Goal: Information Seeking & Learning: Learn about a topic

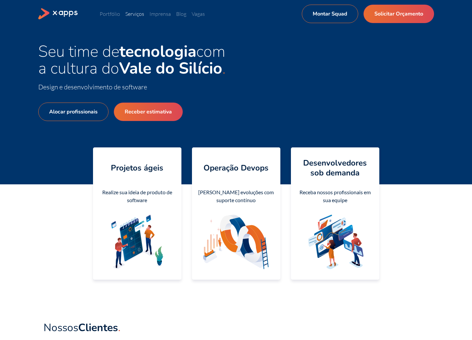
click at [135, 12] on link "Serviços" at bounding box center [134, 14] width 19 height 7
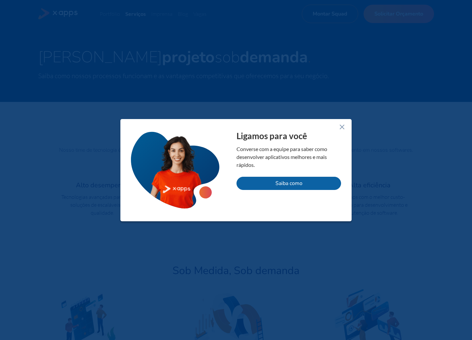
click at [342, 125] on icon at bounding box center [342, 127] width 8 height 8
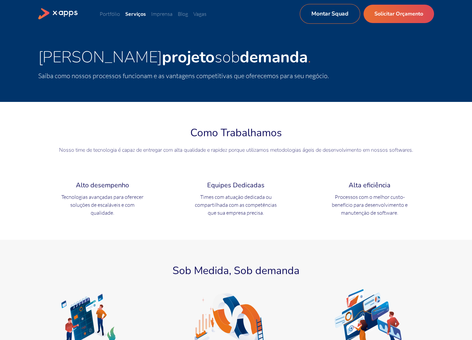
click at [330, 13] on link "Montar Squad" at bounding box center [330, 14] width 60 height 20
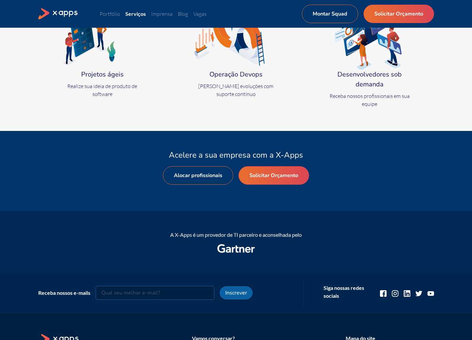
scroll to position [286, 0]
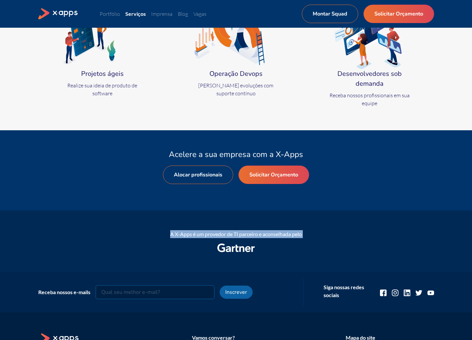
drag, startPoint x: 207, startPoint y: 231, endPoint x: 242, endPoint y: 250, distance: 40.5
click at [247, 252] on div "A X-Apps é um provedor de TI parceiro e aconselhada pelo" at bounding box center [236, 241] width 396 height 55
click at [238, 250] on icon at bounding box center [236, 248] width 38 height 9
drag, startPoint x: 246, startPoint y: 251, endPoint x: 225, endPoint y: 240, distance: 24.1
click at [224, 240] on div "A X-Apps é um provedor de TI parceiro e aconselhada pelo" at bounding box center [236, 241] width 396 height 55
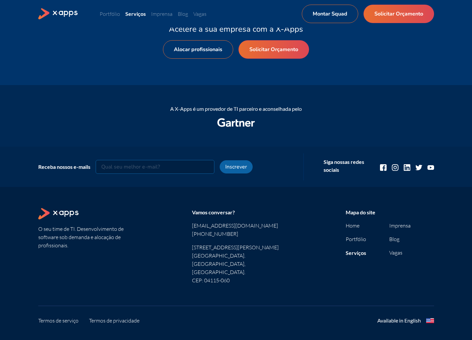
scroll to position [412, 0]
click at [357, 240] on link "Portfólio" at bounding box center [356, 239] width 20 height 7
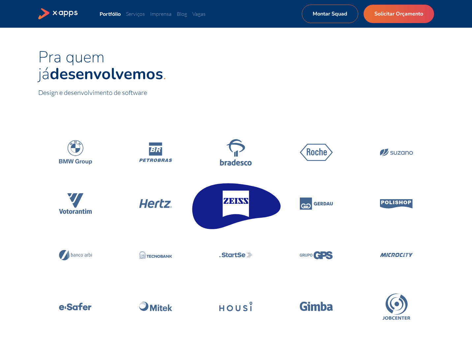
click at [247, 205] on icon at bounding box center [236, 204] width 26 height 26
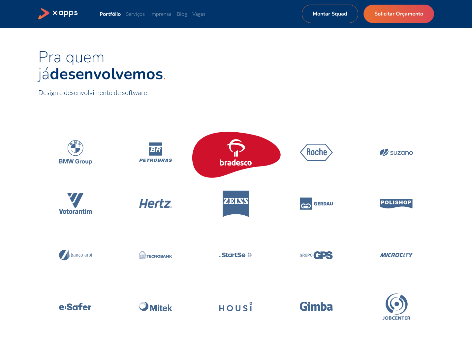
click at [242, 154] on icon at bounding box center [235, 152] width 33 height 26
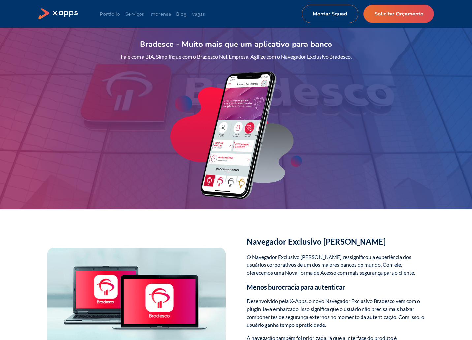
drag, startPoint x: 215, startPoint y: 142, endPoint x: 218, endPoint y: 142, distance: 4.0
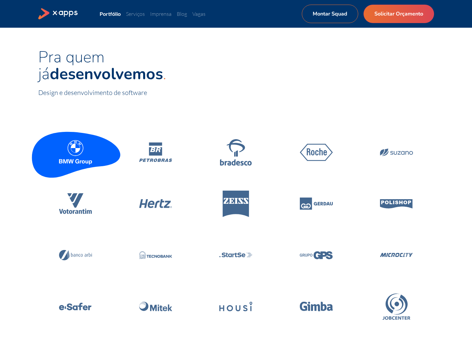
click at [62, 156] on icon at bounding box center [75, 152] width 33 height 24
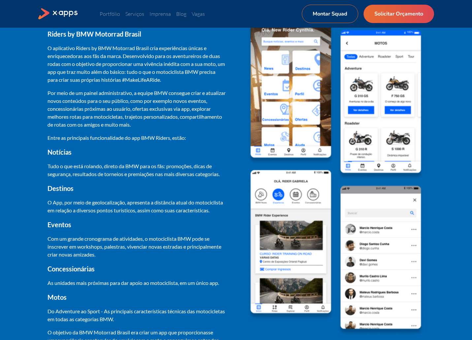
scroll to position [454, 0]
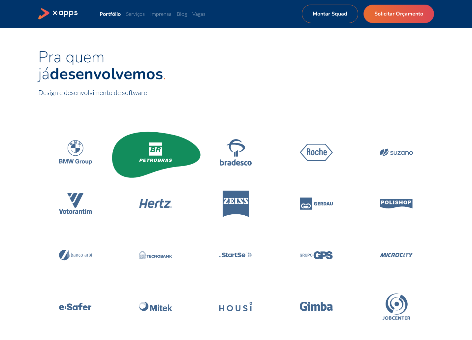
click at [158, 151] on icon at bounding box center [155, 152] width 13 height 8
click at [150, 159] on icon at bounding box center [155, 152] width 33 height 19
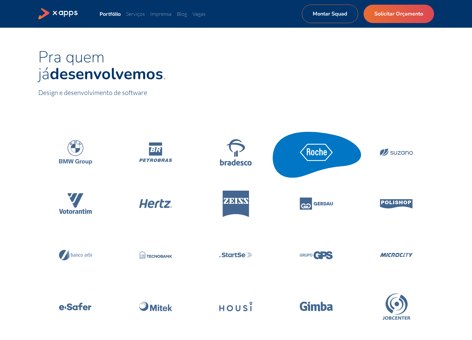
click at [310, 151] on icon at bounding box center [316, 152] width 33 height 17
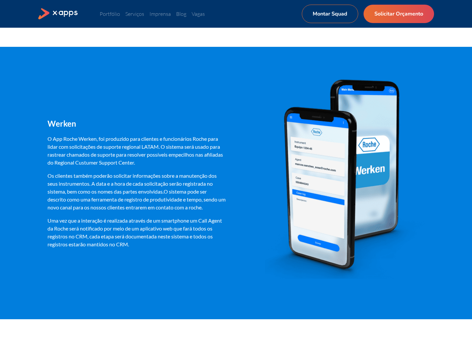
scroll to position [493, 0]
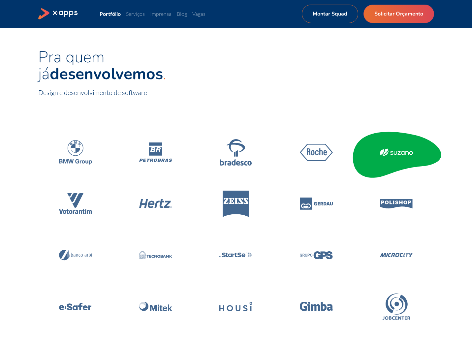
click at [402, 153] on icon at bounding box center [396, 153] width 33 height 8
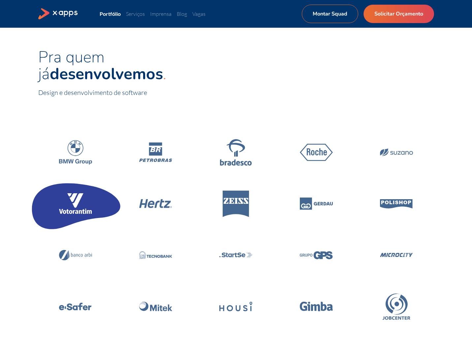
click at [73, 203] on icon at bounding box center [75, 203] width 33 height 21
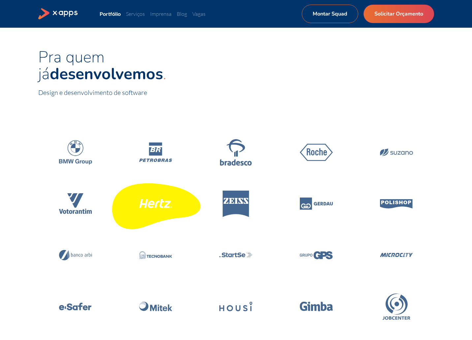
click at [153, 212] on icon at bounding box center [156, 204] width 94 height 56
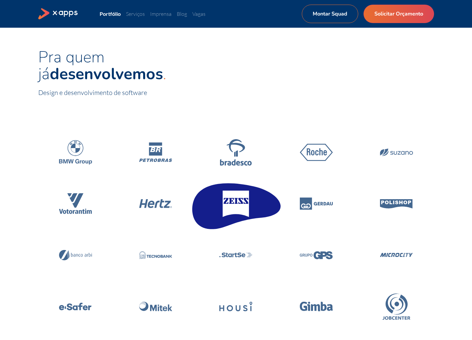
click at [240, 207] on icon at bounding box center [236, 204] width 26 height 26
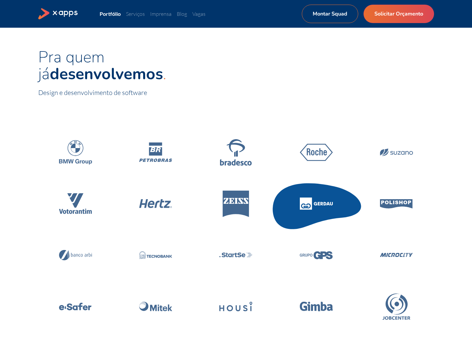
click at [307, 205] on icon at bounding box center [316, 204] width 33 height 12
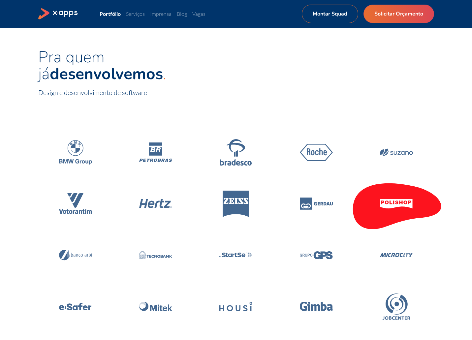
click at [421, 202] on icon at bounding box center [397, 204] width 94 height 56
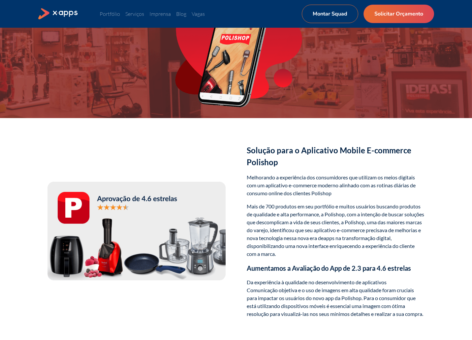
scroll to position [95, 0]
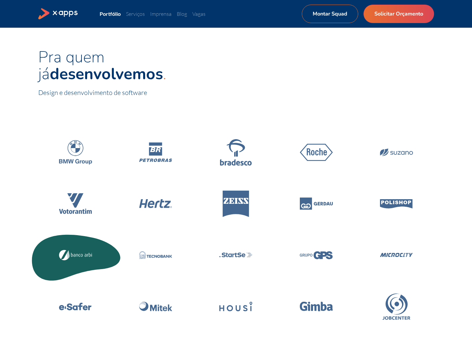
click at [71, 272] on icon at bounding box center [76, 255] width 94 height 56
click at [76, 258] on icon at bounding box center [75, 255] width 33 height 11
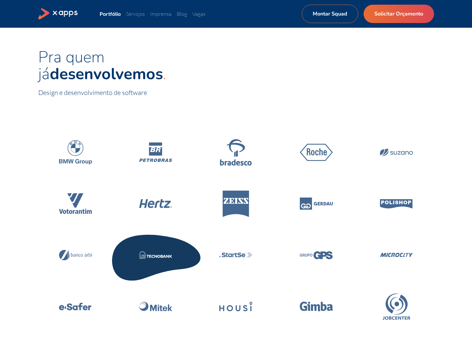
click at [180, 249] on icon at bounding box center [156, 255] width 94 height 56
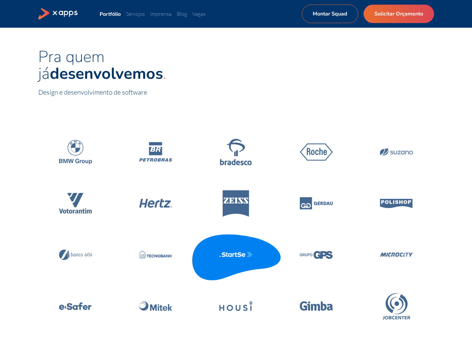
drag, startPoint x: 221, startPoint y: 252, endPoint x: 226, endPoint y: 252, distance: 5.0
click at [221, 252] on icon at bounding box center [235, 254] width 33 height 5
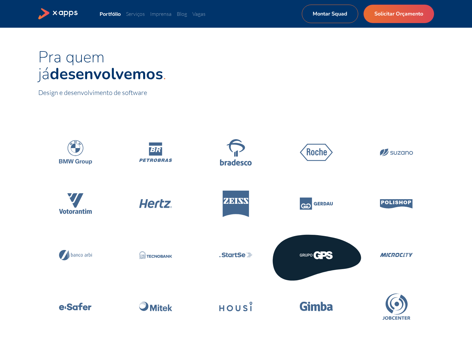
click at [324, 254] on icon at bounding box center [316, 255] width 33 height 8
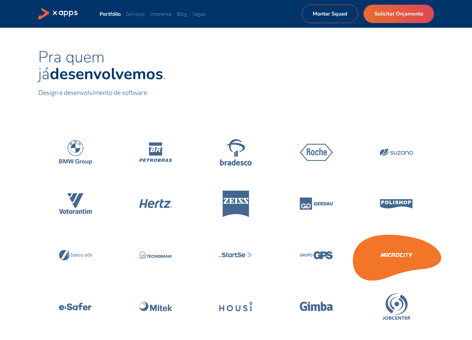
click at [390, 259] on icon at bounding box center [397, 255] width 94 height 56
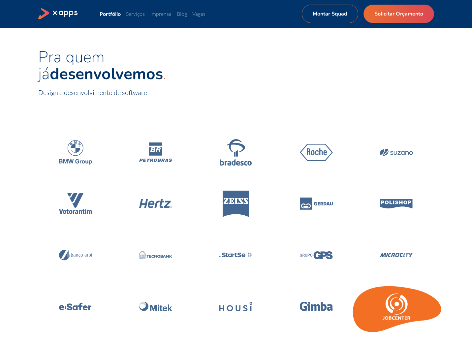
click at [397, 302] on icon at bounding box center [397, 304] width 5 height 5
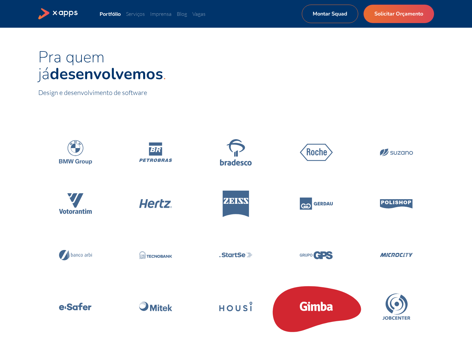
click at [323, 303] on icon at bounding box center [316, 307] width 33 height 10
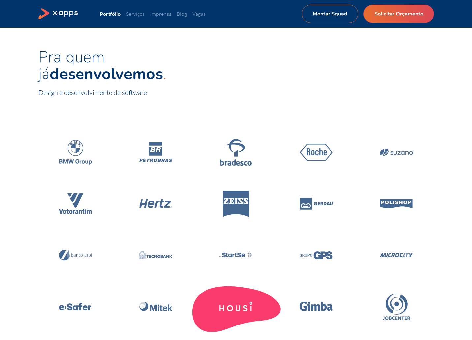
click at [220, 311] on icon at bounding box center [235, 307] width 33 height 10
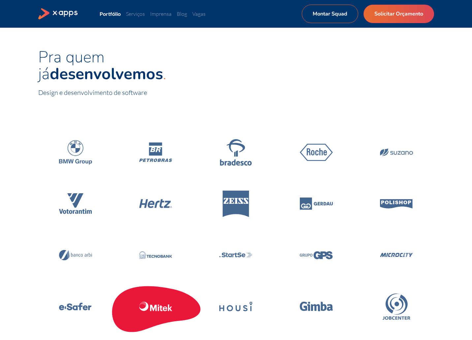
click at [164, 303] on icon at bounding box center [155, 307] width 33 height 10
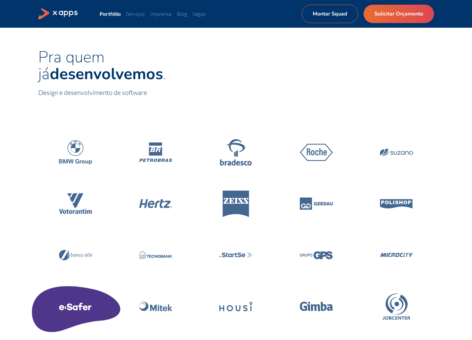
click at [97, 300] on icon at bounding box center [76, 307] width 94 height 56
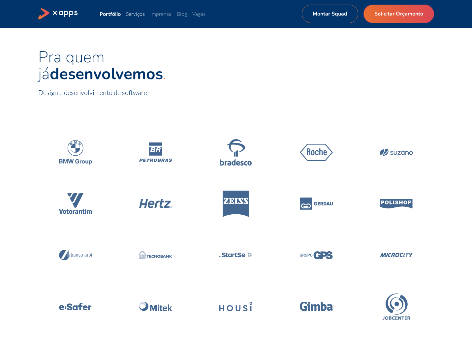
click at [136, 16] on link "Serviços" at bounding box center [135, 14] width 19 height 7
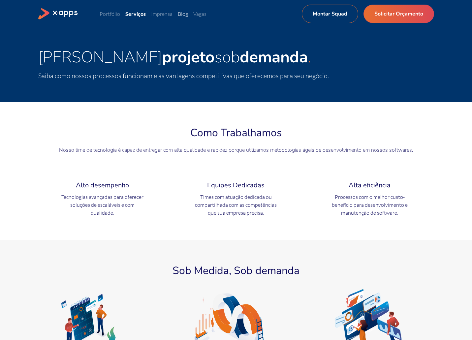
click at [184, 15] on link "Blog" at bounding box center [183, 14] width 10 height 7
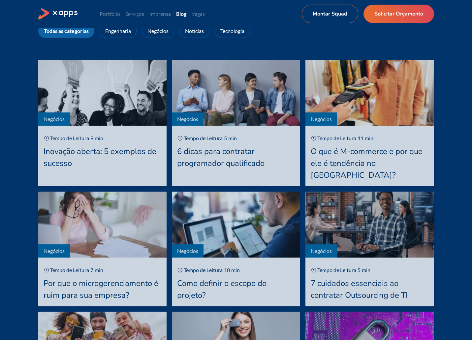
scroll to position [79, 0]
